Goal: Task Accomplishment & Management: Complete application form

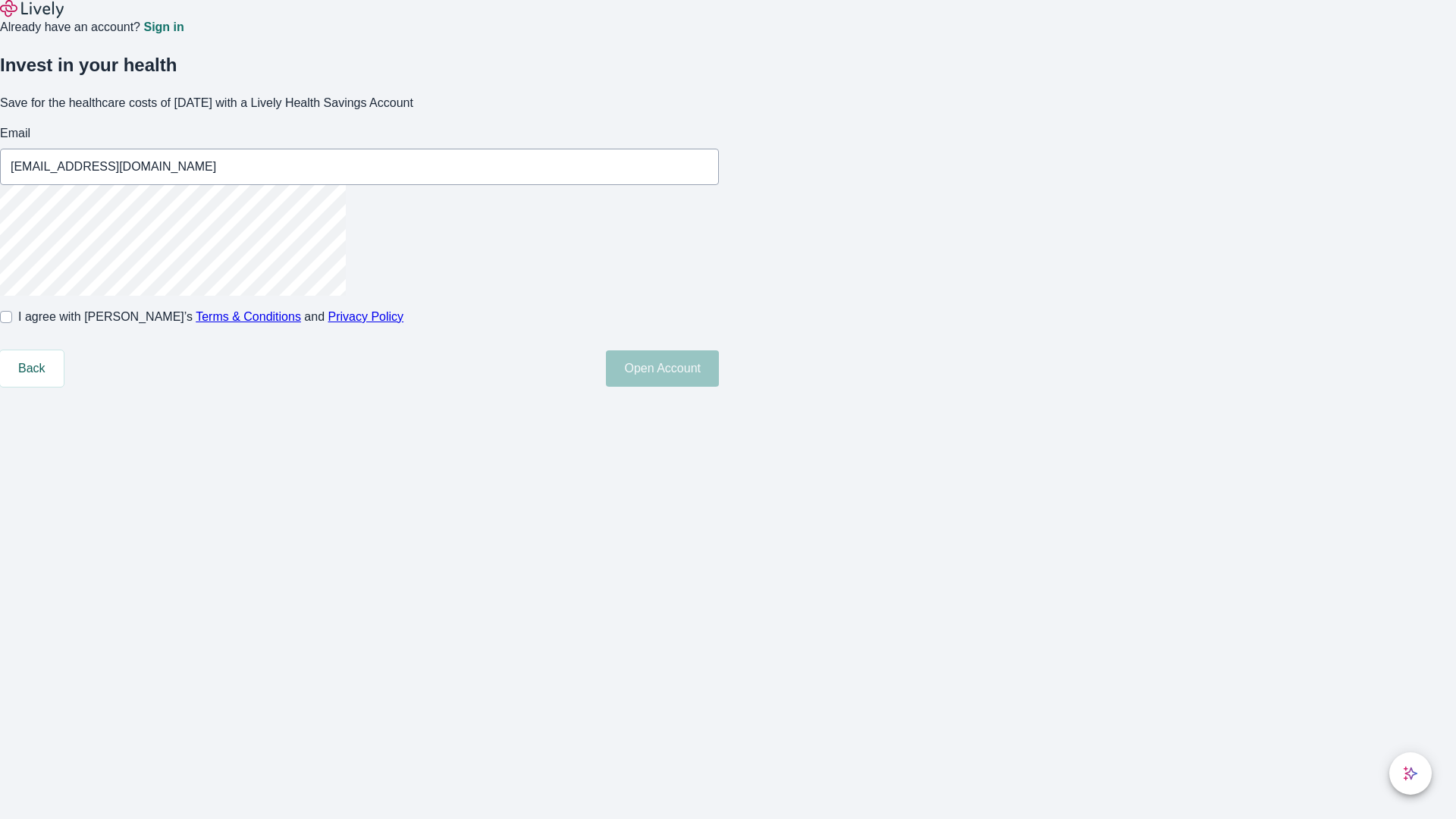
click at [12, 322] on input "I agree with Lively’s Terms & Conditions and Privacy Policy" at bounding box center [6, 316] width 12 height 12
checkbox input "true"
click at [719, 387] on button "Open Account" at bounding box center [662, 368] width 113 height 36
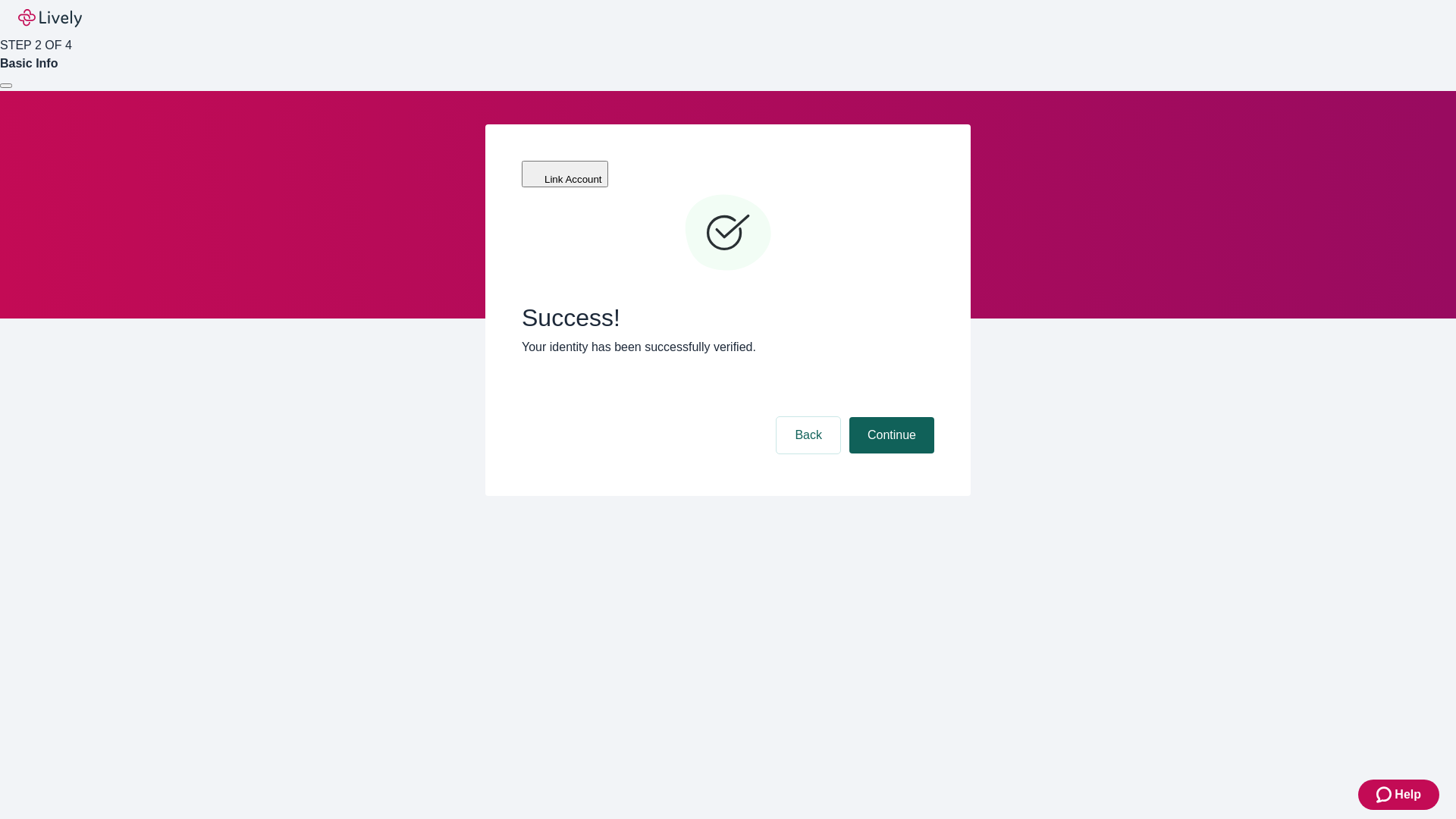
click at [889, 417] on button "Continue" at bounding box center [891, 435] width 85 height 36
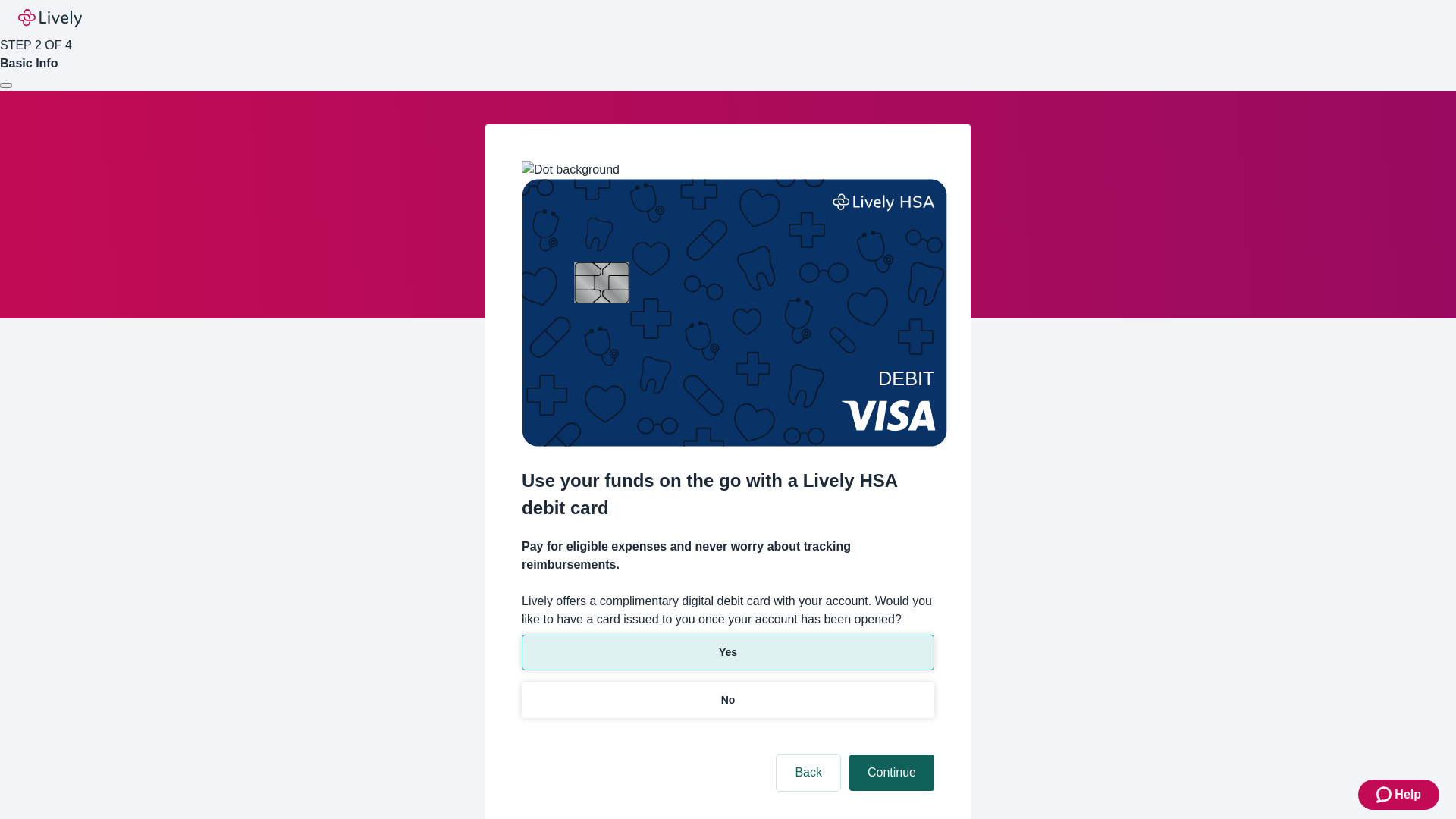
click at [727, 644] on p "Yes" at bounding box center [728, 651] width 18 height 16
click at [889, 755] on button "Continue" at bounding box center [891, 772] width 85 height 36
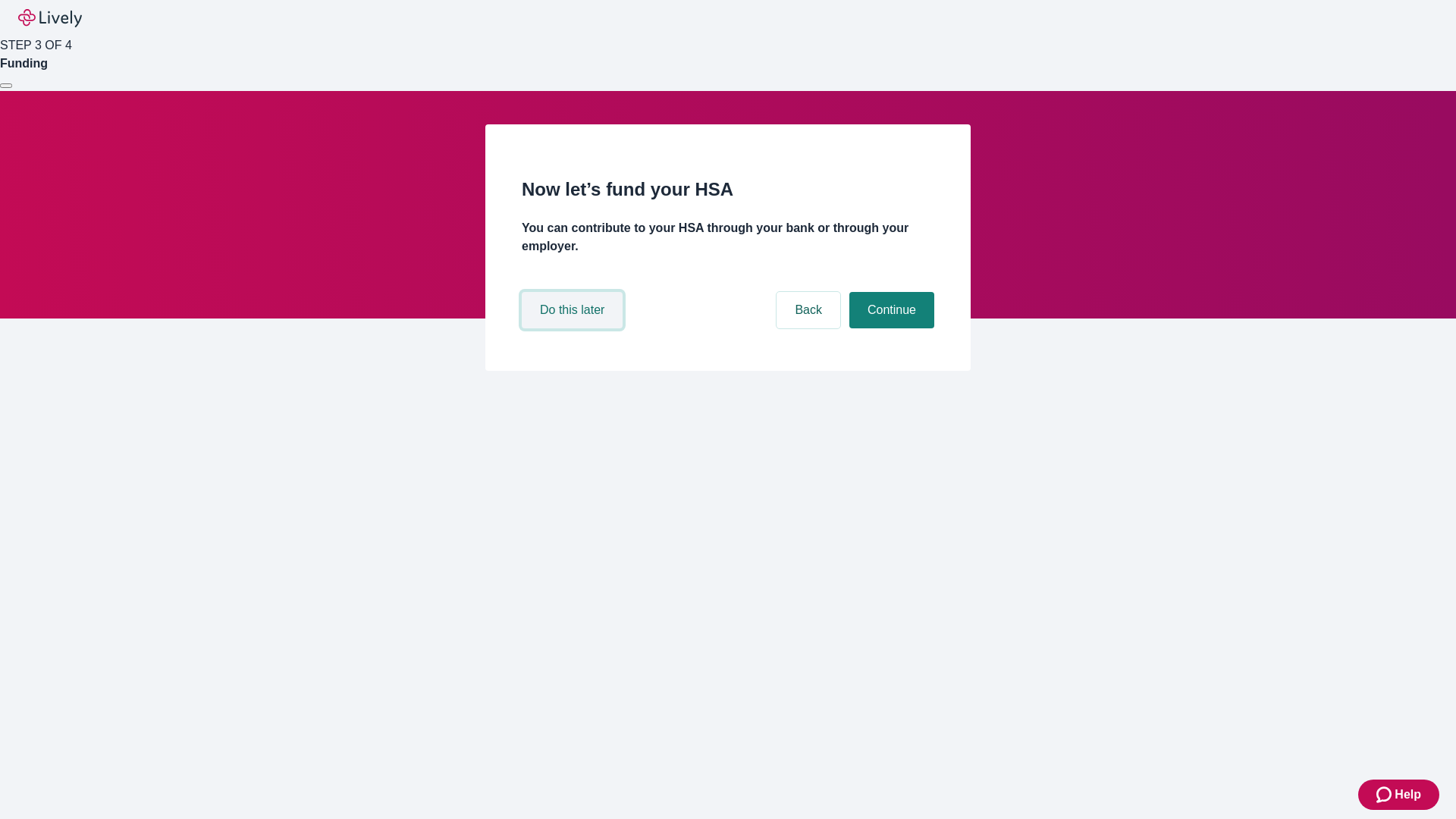
click at [574, 328] on button "Do this later" at bounding box center [571, 310] width 100 height 36
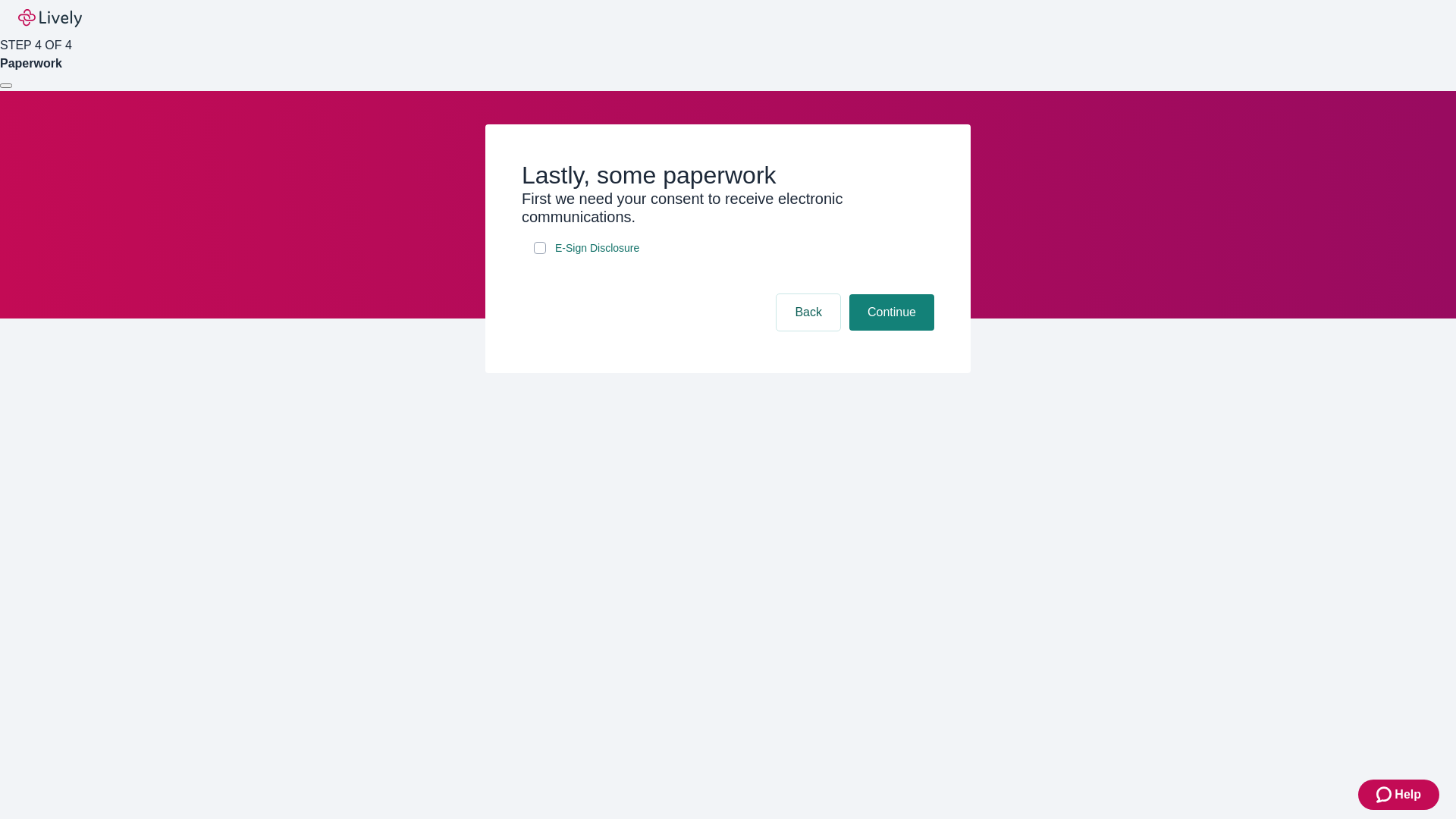
click at [540, 254] on input "E-Sign Disclosure" at bounding box center [539, 247] width 12 height 12
checkbox input "true"
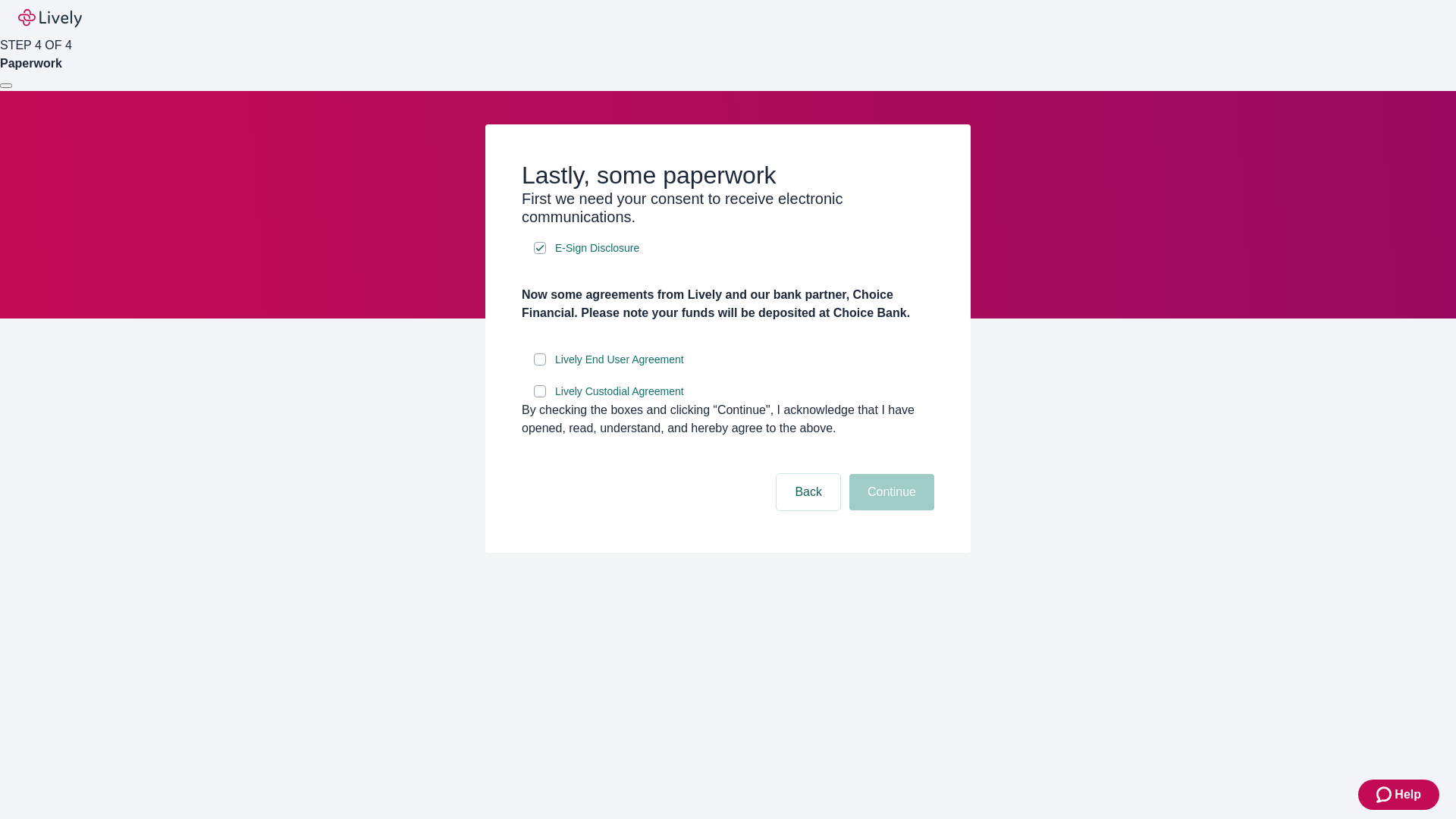
click at [540, 366] on input "Lively End User Agreement" at bounding box center [539, 358] width 12 height 12
checkbox input "true"
click at [540, 397] on input "Lively Custodial Agreement" at bounding box center [539, 391] width 12 height 12
checkbox input "true"
click at [889, 510] on button "Continue" at bounding box center [891, 491] width 85 height 36
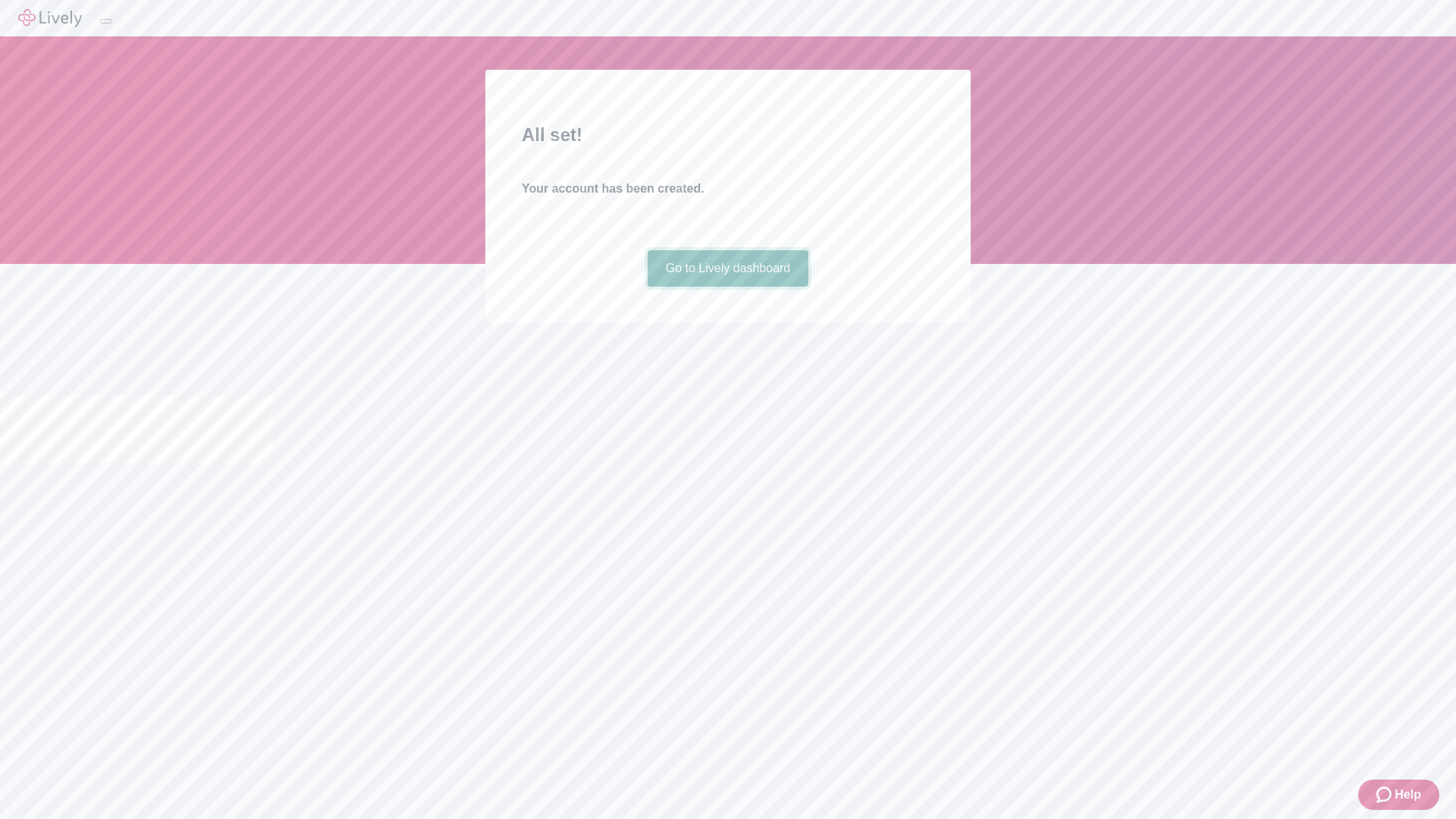
click at [727, 287] on link "Go to Lively dashboard" at bounding box center [728, 268] width 161 height 36
